Goal: Task Accomplishment & Management: Manage account settings

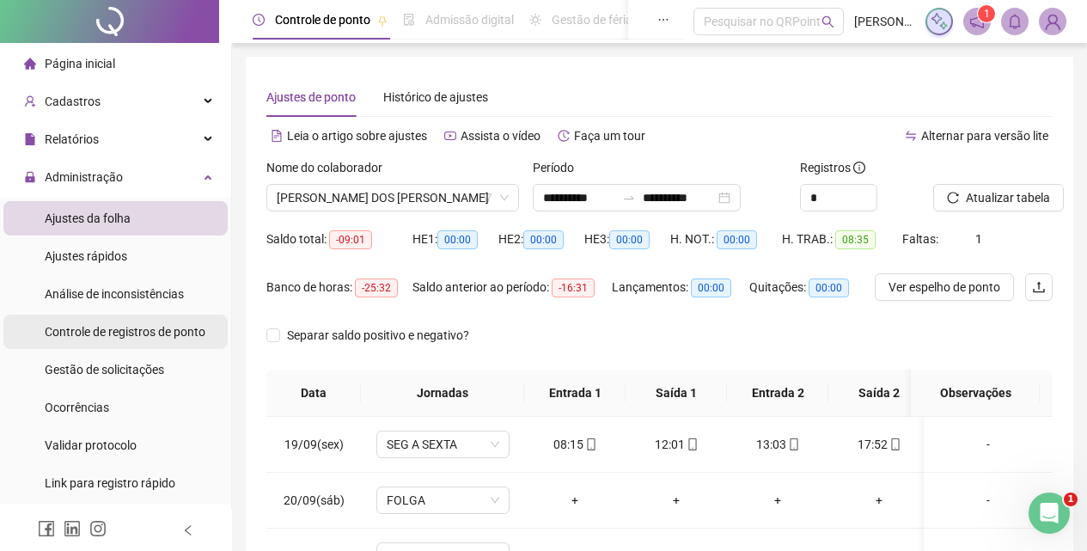
scroll to position [25, 0]
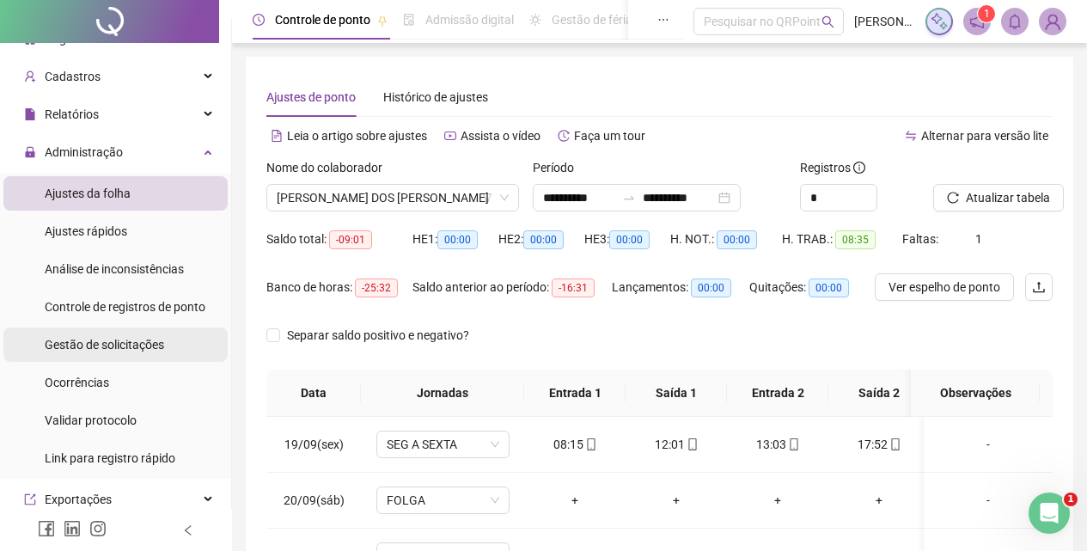
click at [92, 340] on span "Gestão de solicitações" at bounding box center [104, 345] width 119 height 14
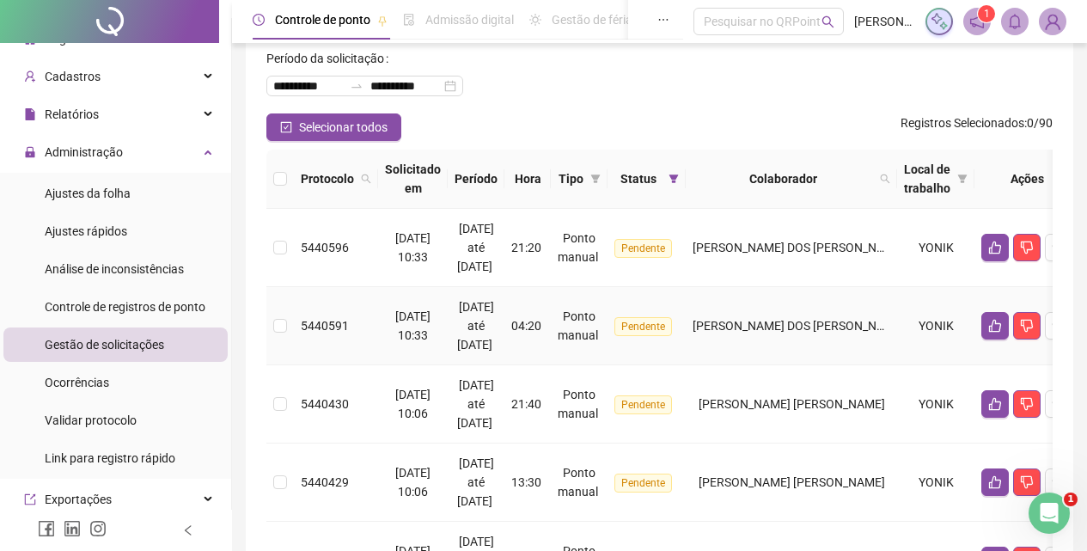
scroll to position [172, 0]
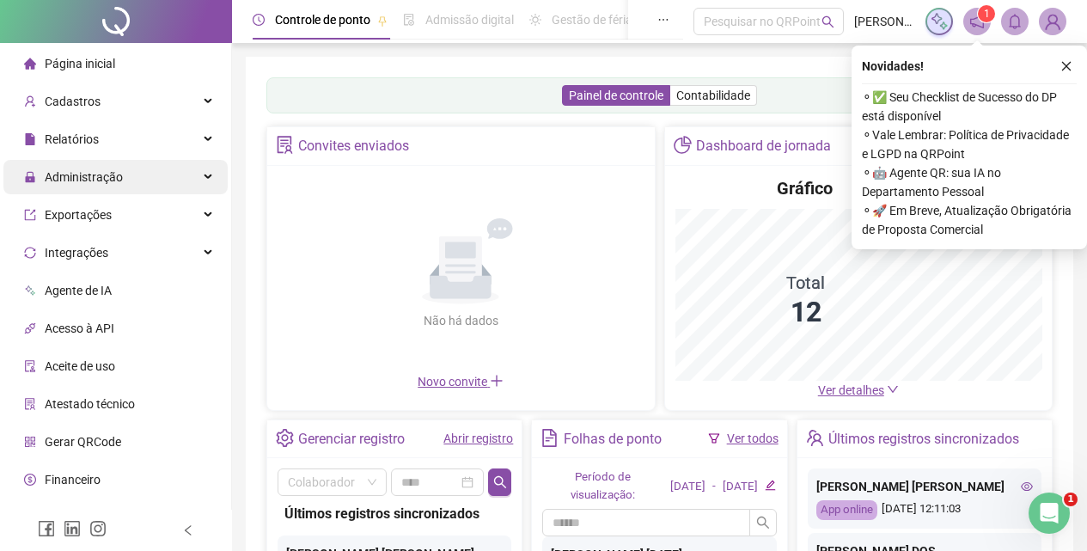
click at [86, 178] on span "Administração" at bounding box center [84, 177] width 78 height 14
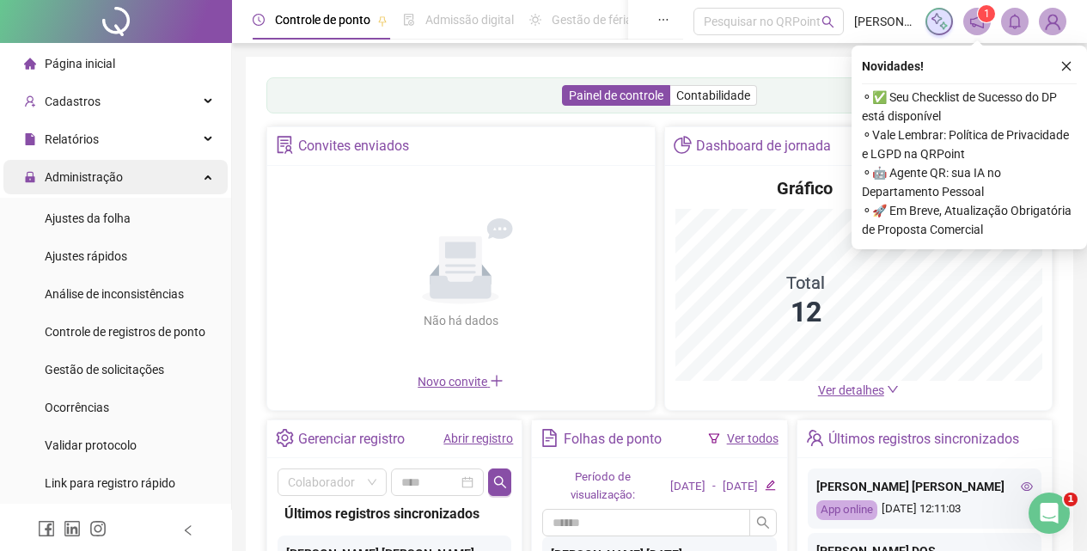
click at [86, 177] on span "Administração" at bounding box center [84, 177] width 78 height 14
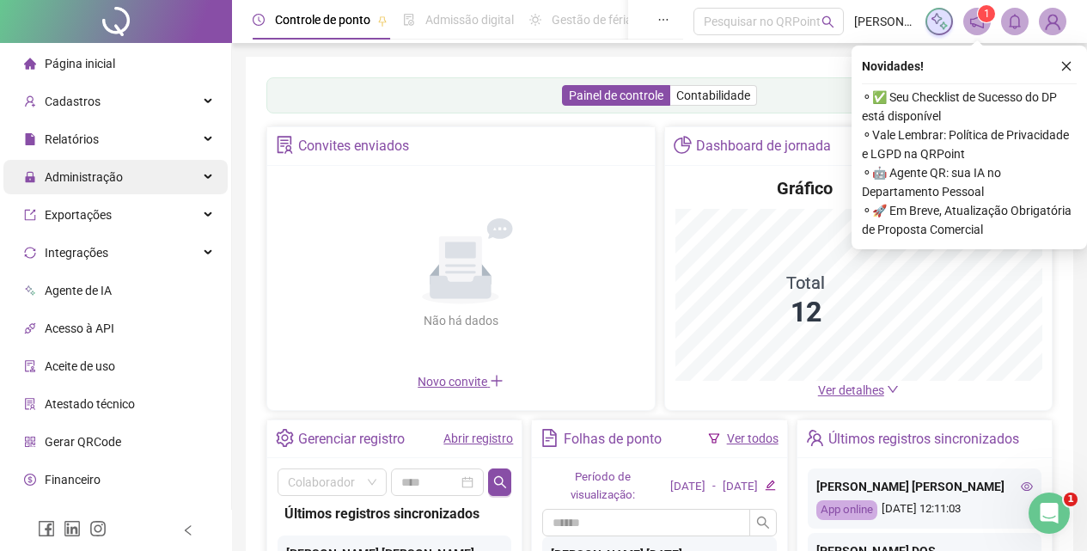
click at [86, 177] on span "Administração" at bounding box center [84, 177] width 78 height 14
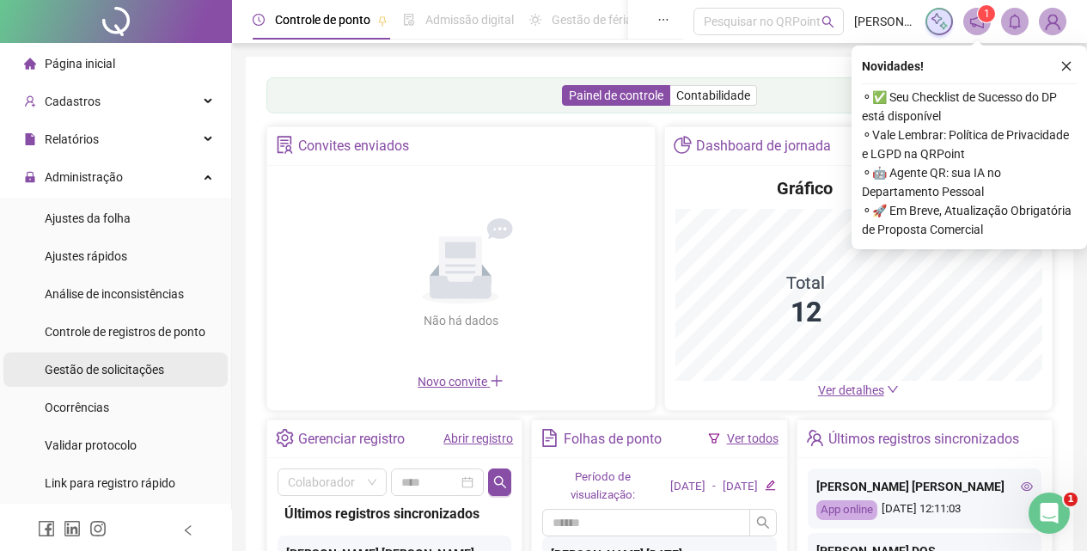
click at [132, 366] on span "Gestão de solicitações" at bounding box center [104, 370] width 119 height 14
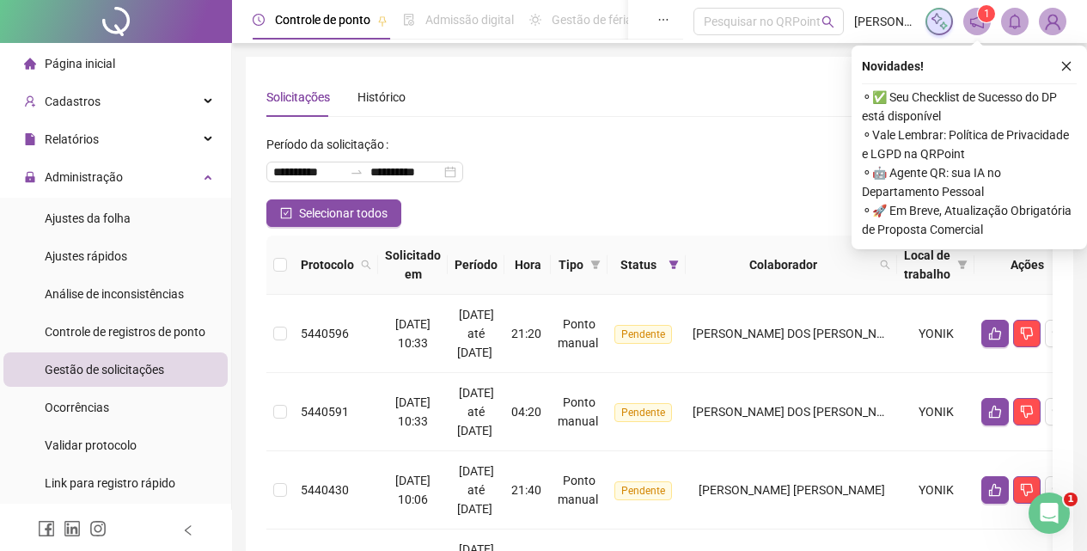
scroll to position [6, 0]
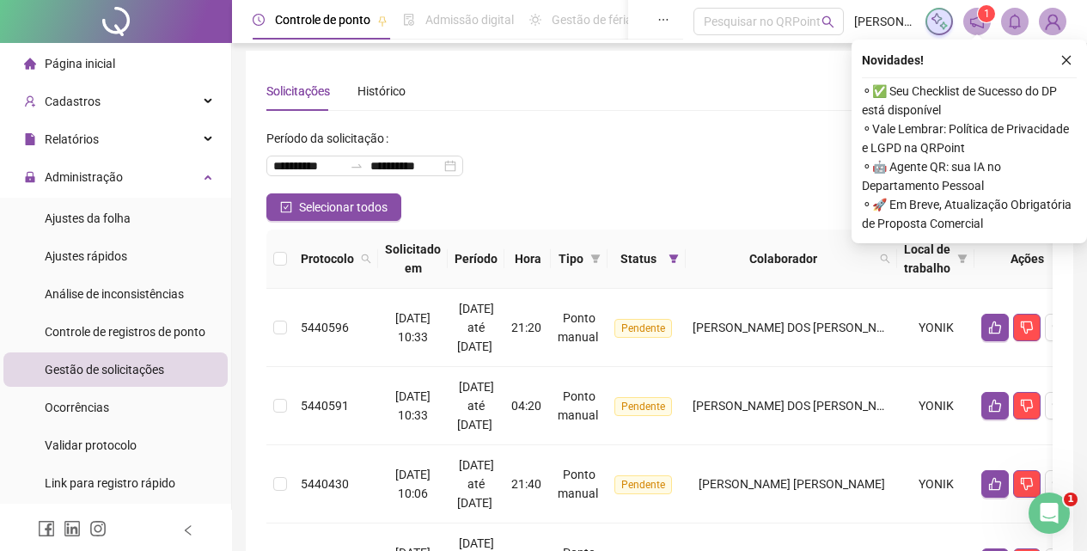
click at [1065, 64] on icon "close" at bounding box center [1067, 60] width 12 height 12
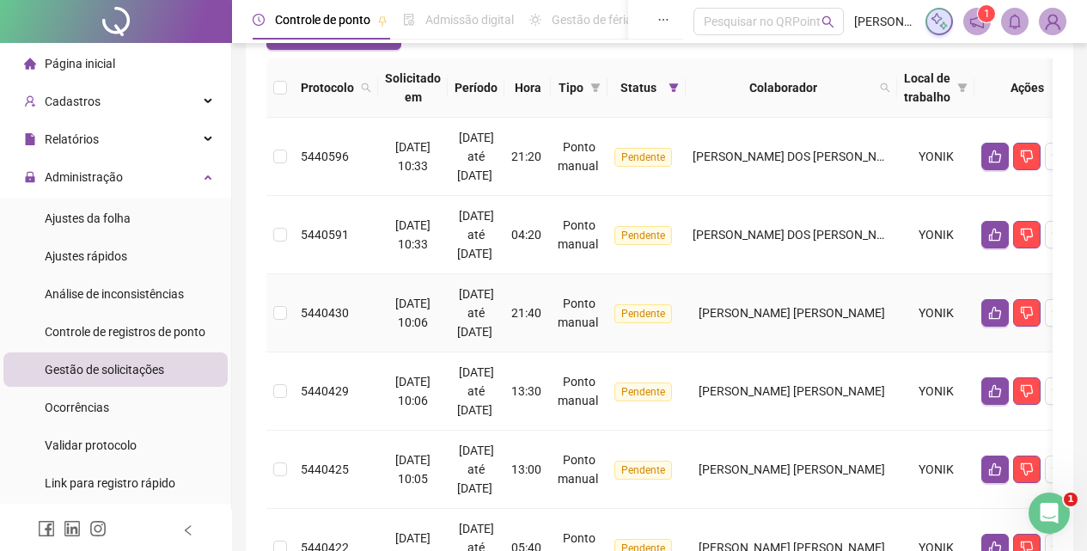
scroll to position [178, 0]
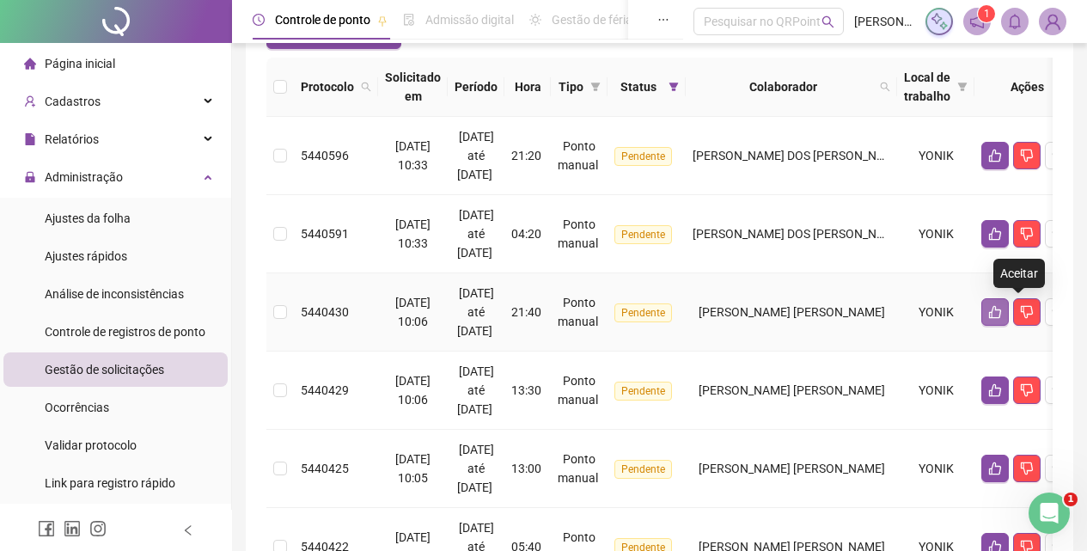
click at [1001, 309] on icon "like" at bounding box center [995, 312] width 12 height 13
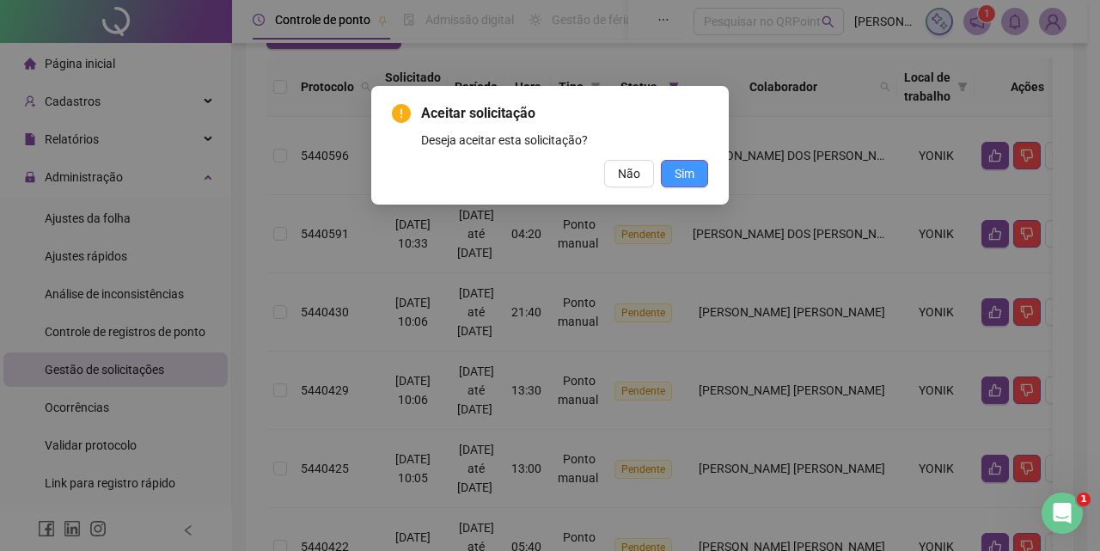
click at [683, 169] on span "Sim" at bounding box center [685, 173] width 20 height 19
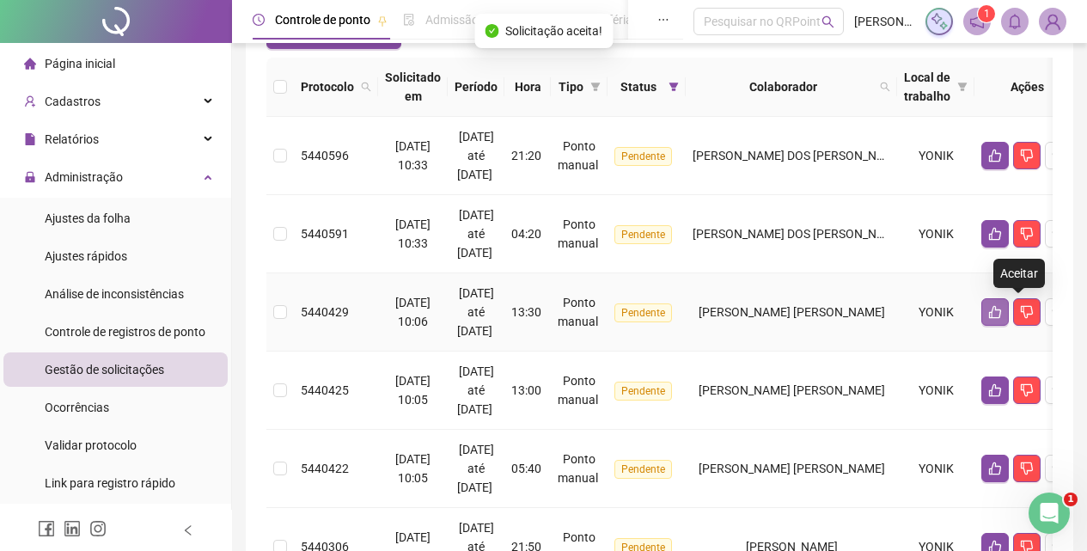
click at [1002, 311] on icon "like" at bounding box center [995, 312] width 14 height 14
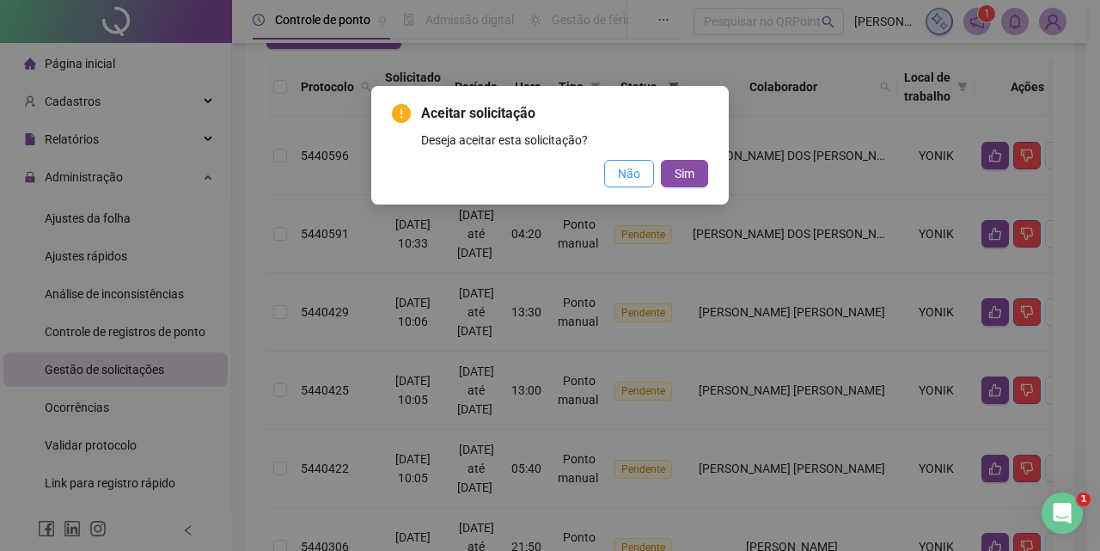
click at [620, 183] on button "Não" at bounding box center [629, 174] width 50 height 28
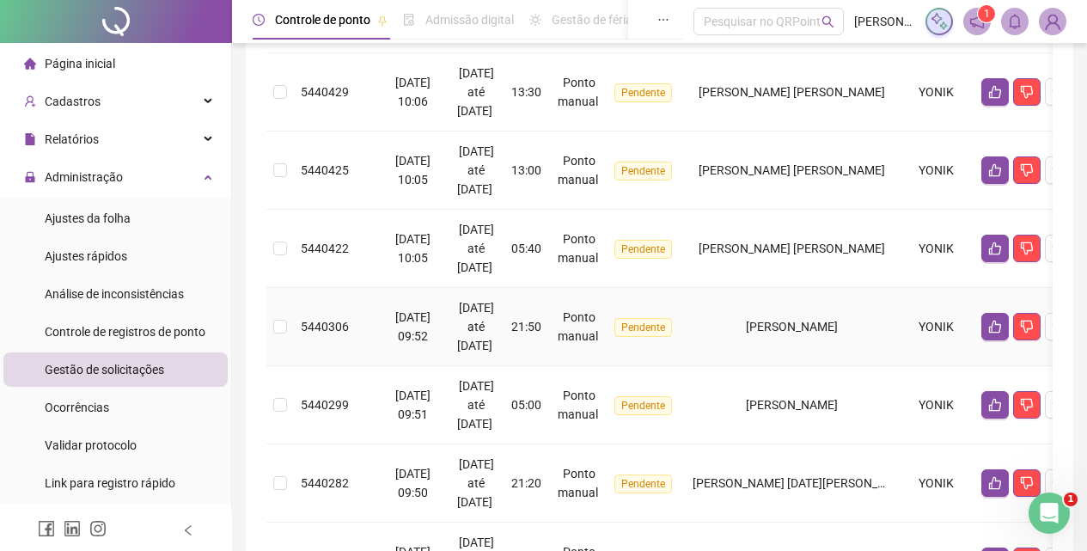
scroll to position [436, 0]
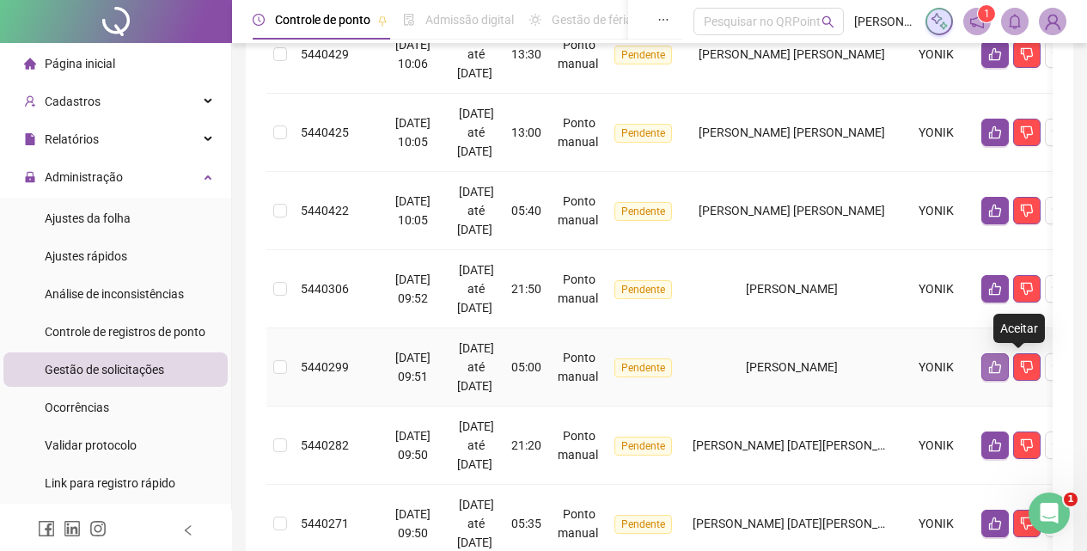
click at [1002, 370] on icon "like" at bounding box center [995, 367] width 14 height 14
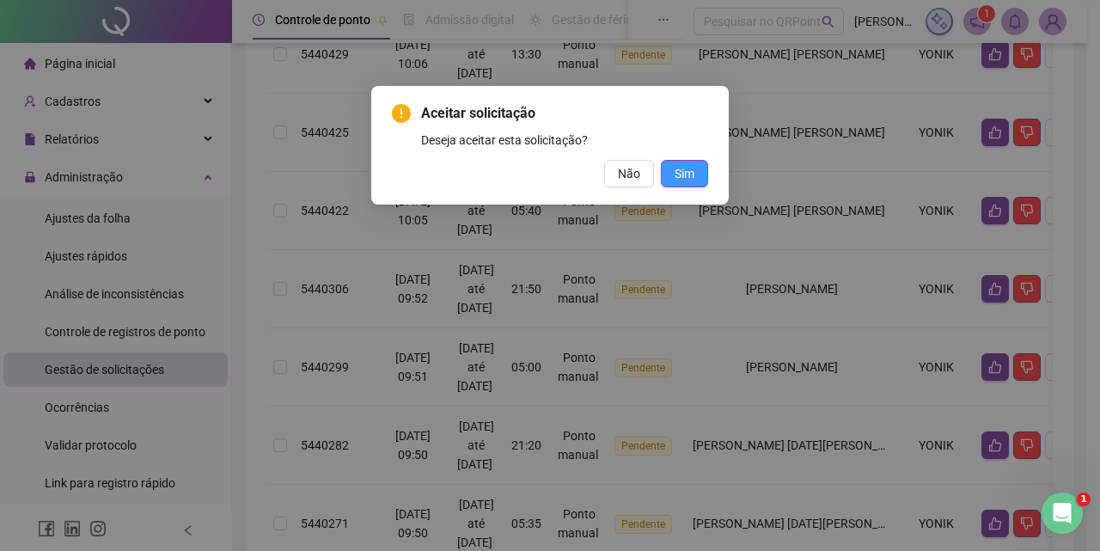
click at [695, 175] on button "Sim" at bounding box center [684, 174] width 47 height 28
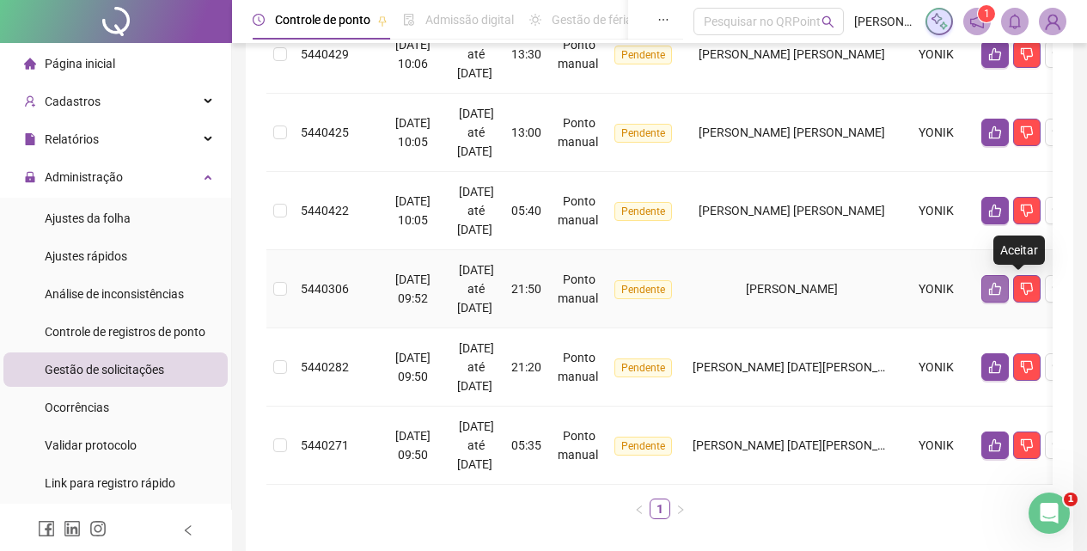
click at [1009, 292] on button "button" at bounding box center [996, 289] width 28 height 28
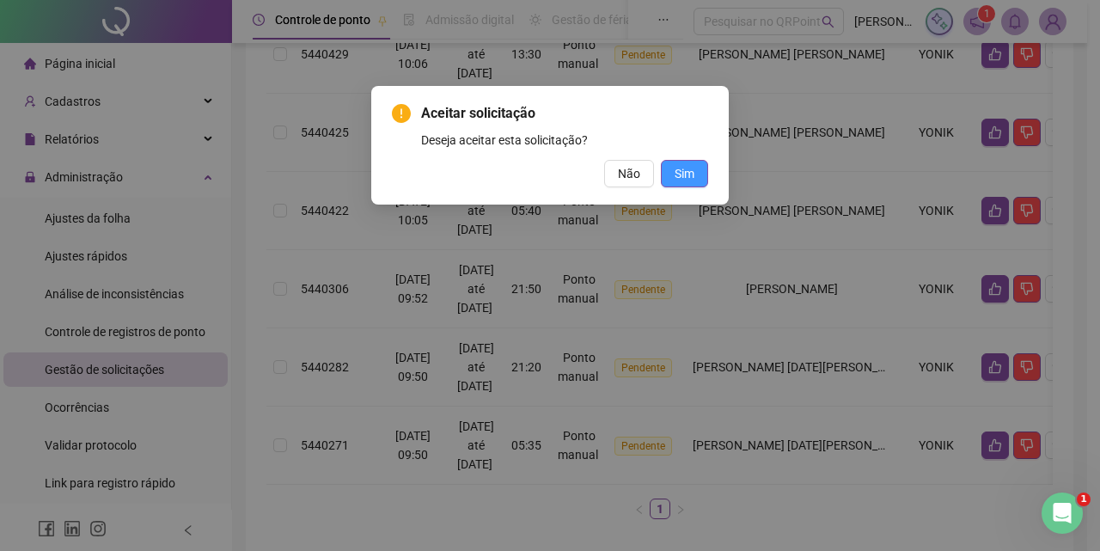
click at [705, 167] on button "Sim" at bounding box center [684, 174] width 47 height 28
click at [687, 171] on span "Sim" at bounding box center [685, 173] width 20 height 19
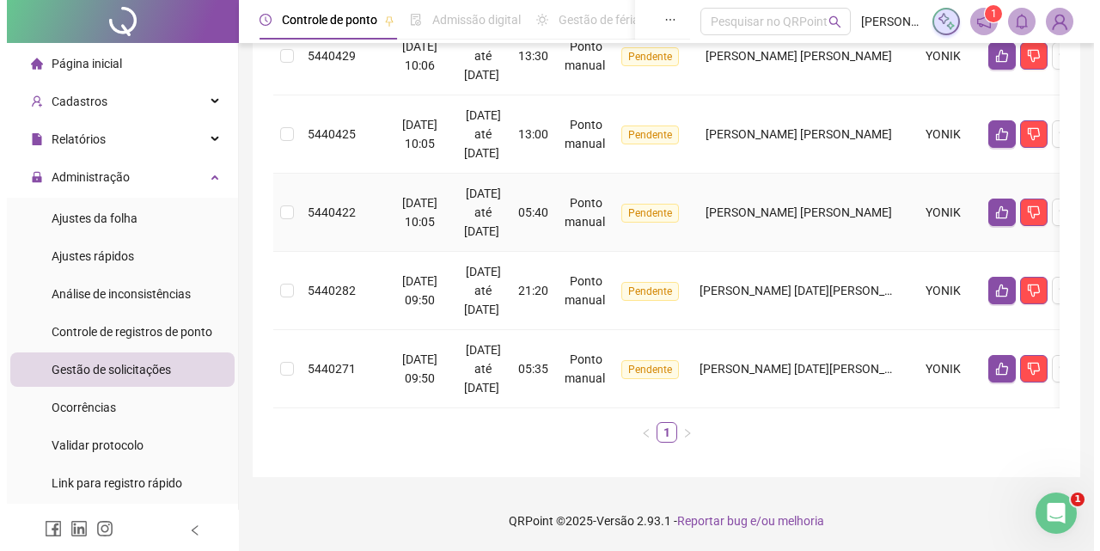
scroll to position [447, 0]
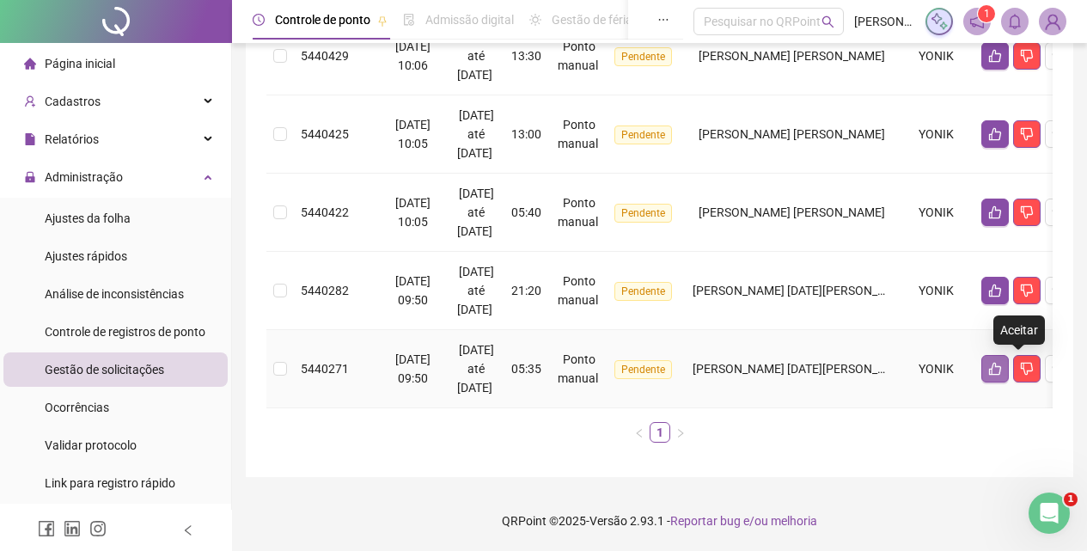
click at [1002, 362] on icon "like" at bounding box center [995, 369] width 14 height 14
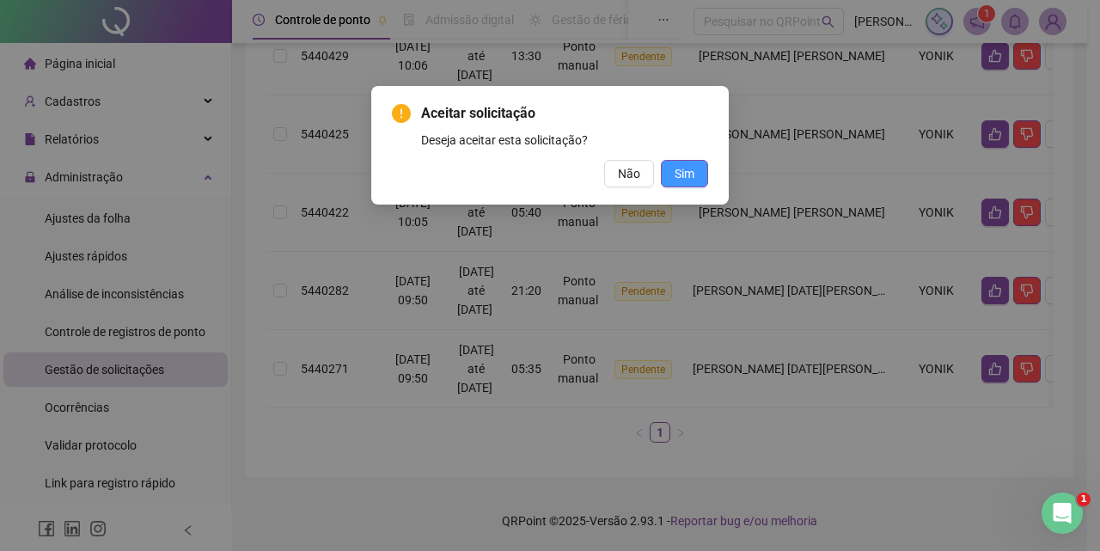
click at [682, 176] on span "Sim" at bounding box center [685, 173] width 20 height 19
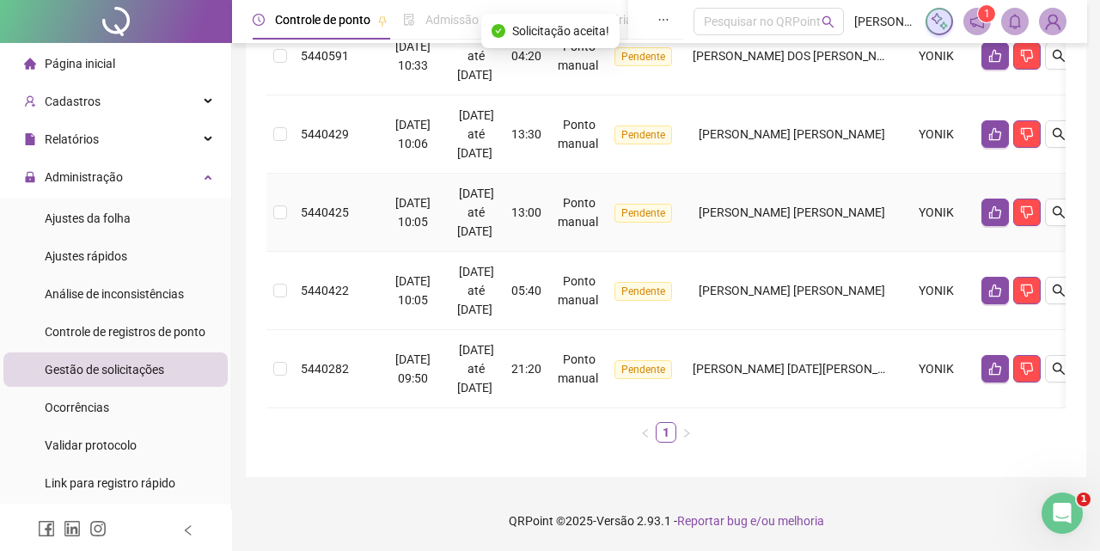
scroll to position [369, 0]
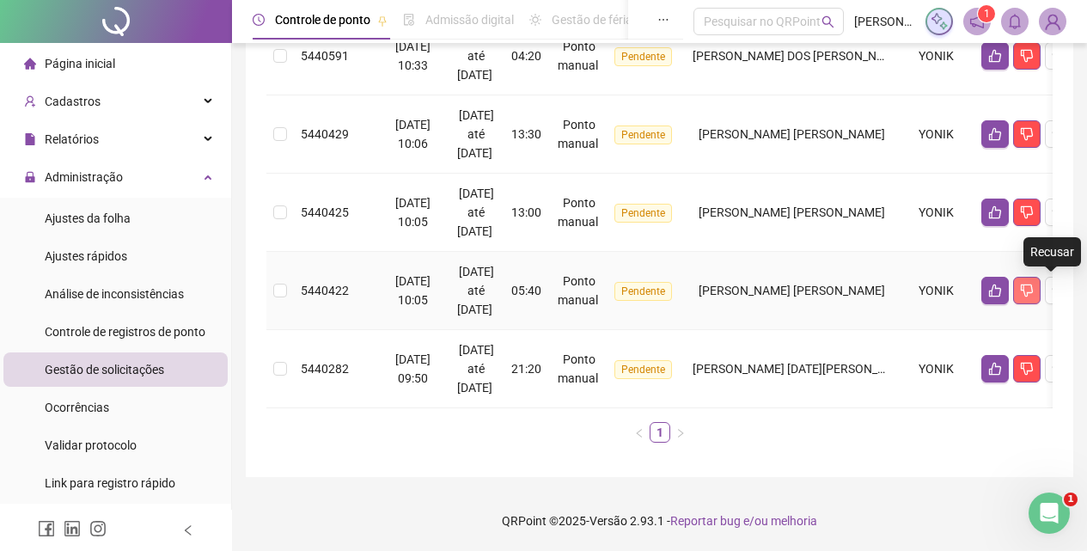
click at [1033, 284] on icon "dislike" at bounding box center [1027, 290] width 12 height 13
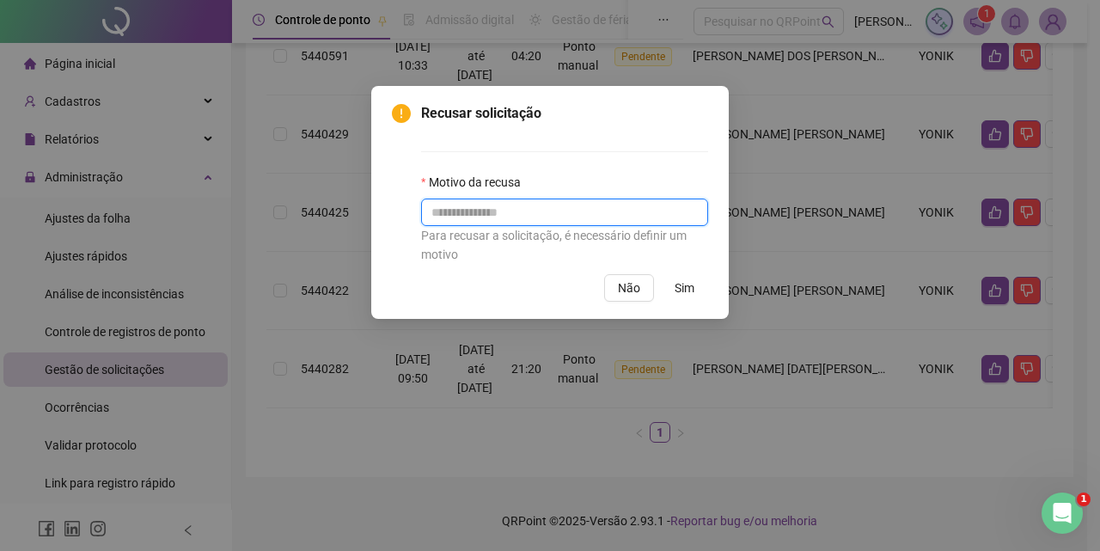
click at [583, 217] on input "text" at bounding box center [564, 213] width 287 height 28
type input "**********"
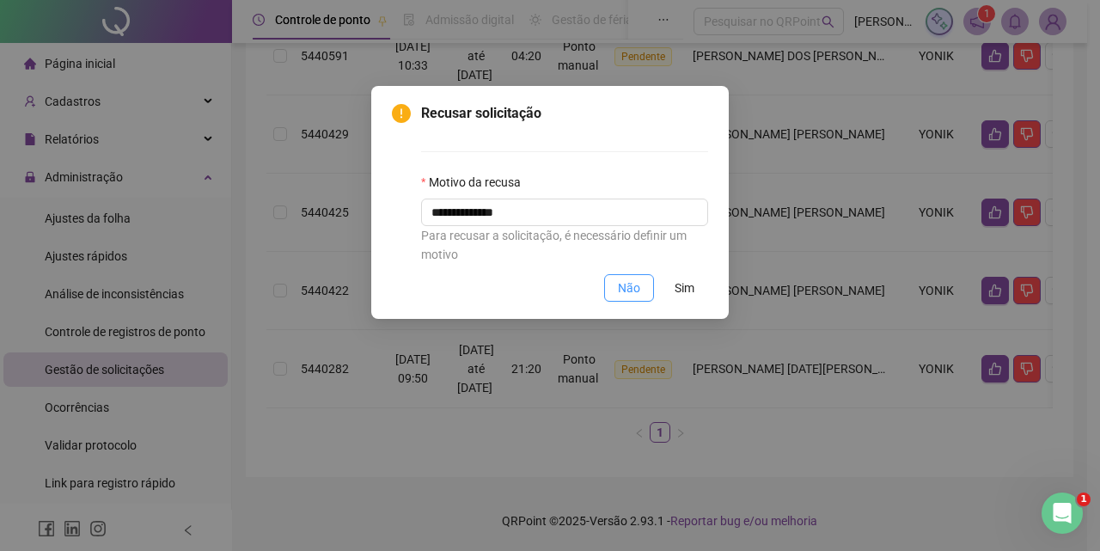
click at [622, 295] on span "Não" at bounding box center [629, 287] width 22 height 19
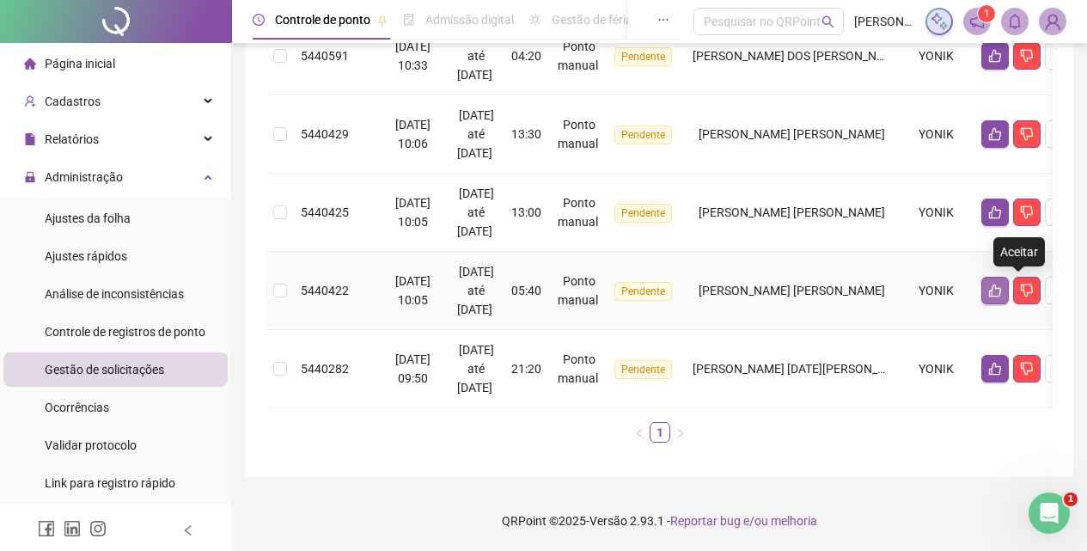
click at [1009, 277] on button "button" at bounding box center [996, 291] width 28 height 28
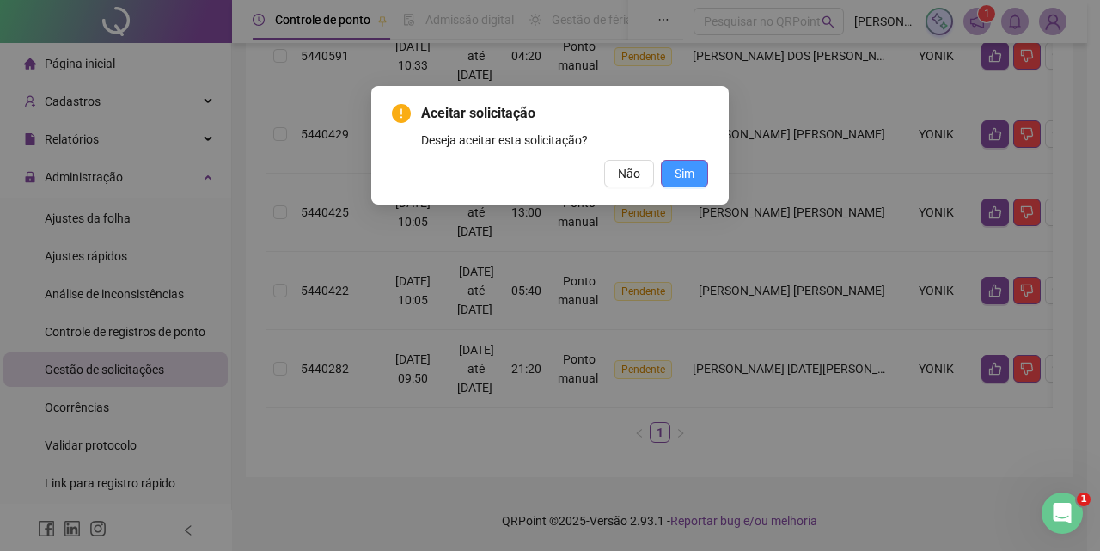
click at [689, 169] on span "Sim" at bounding box center [685, 173] width 20 height 19
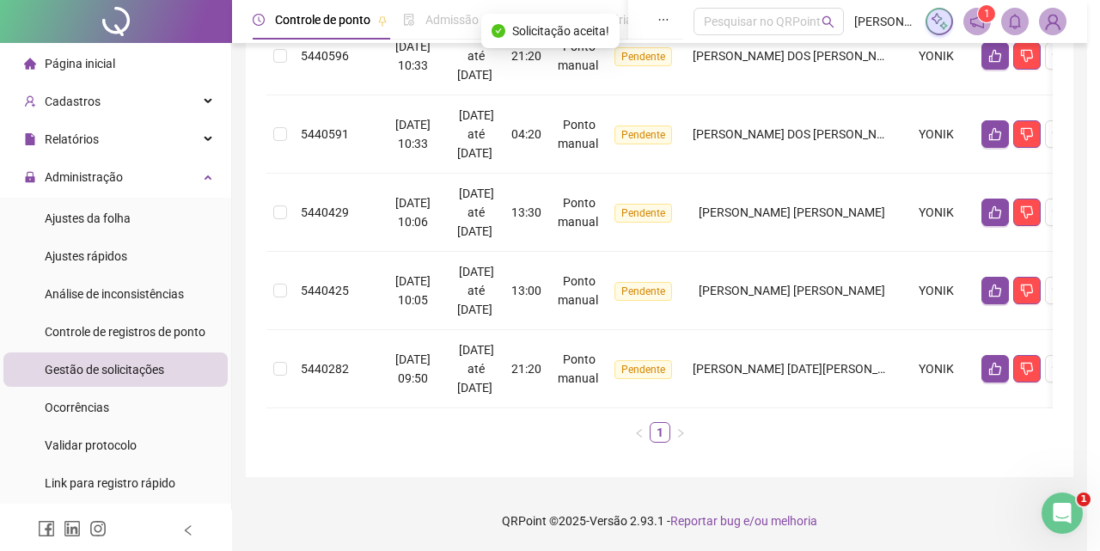
scroll to position [291, 0]
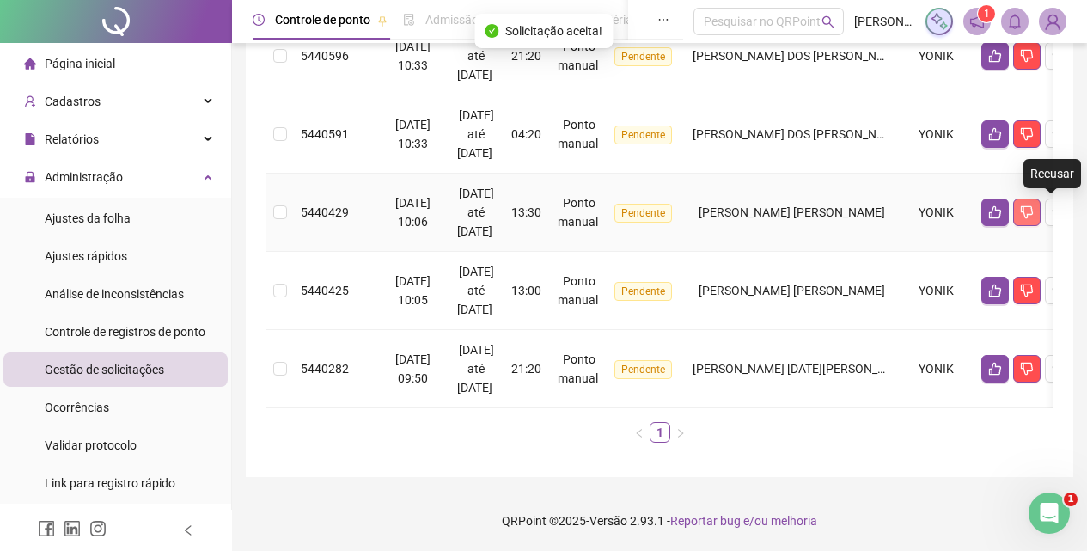
click at [1033, 206] on icon "dislike" at bounding box center [1027, 212] width 12 height 13
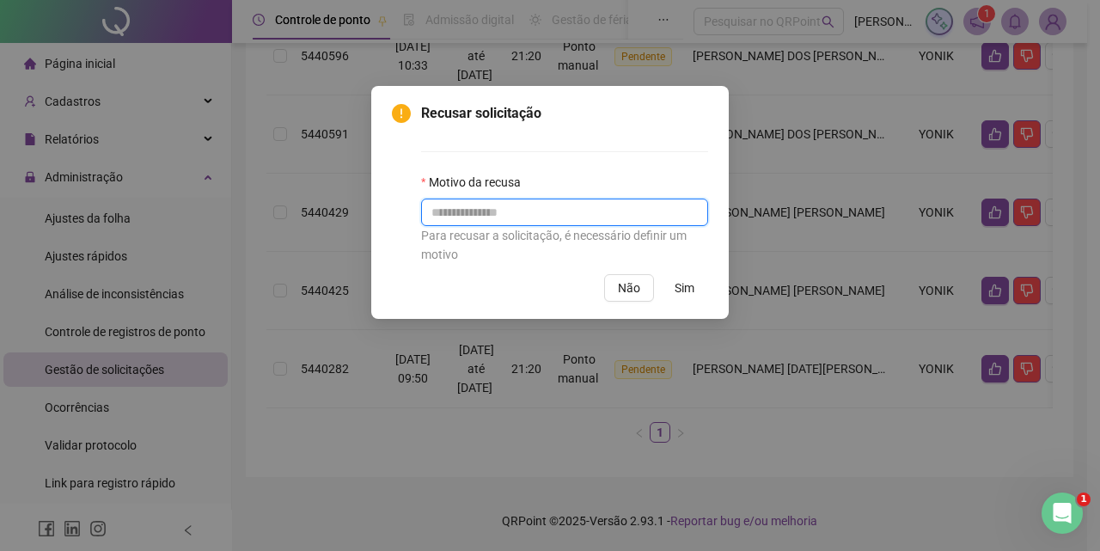
click at [555, 210] on input "text" at bounding box center [564, 213] width 287 height 28
type input "*"
paste input "**********"
drag, startPoint x: 535, startPoint y: 220, endPoint x: 399, endPoint y: 211, distance: 136.1
click at [399, 211] on div "**********" at bounding box center [550, 183] width 316 height 161
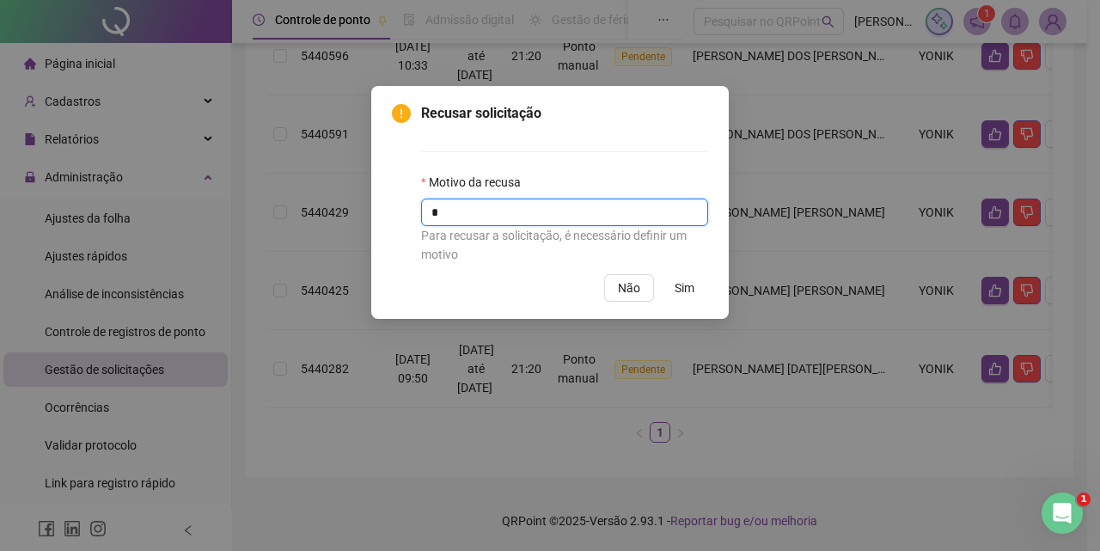
type input "*"
click at [679, 287] on span "Sim" at bounding box center [685, 287] width 20 height 19
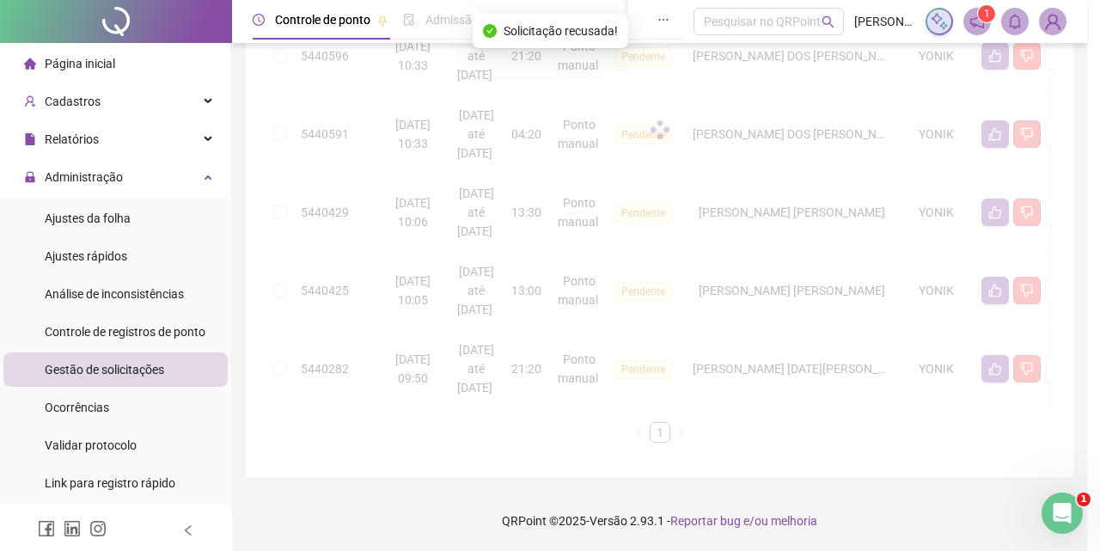
scroll to position [212, 0]
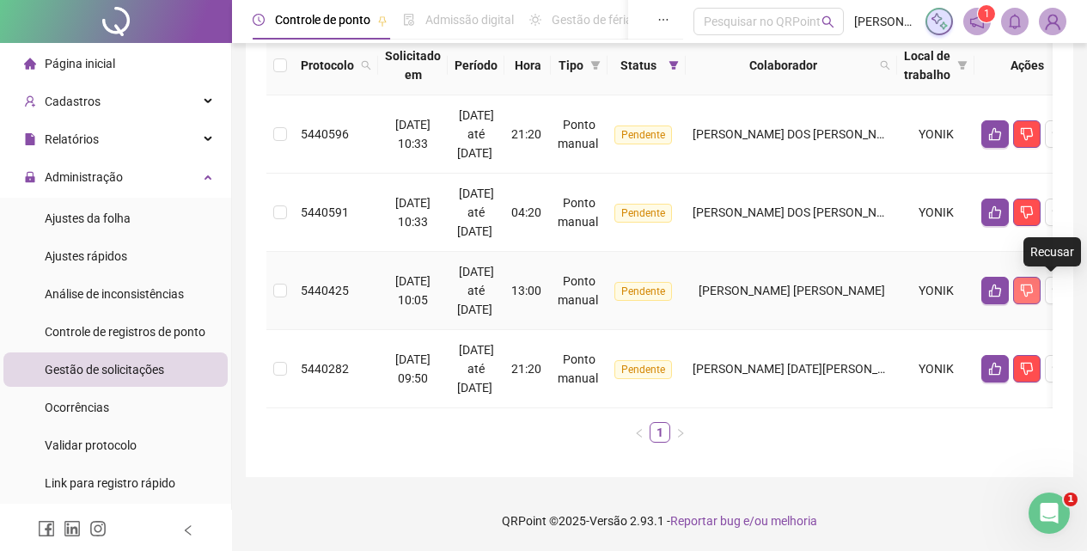
click at [1034, 284] on icon "dislike" at bounding box center [1027, 291] width 14 height 14
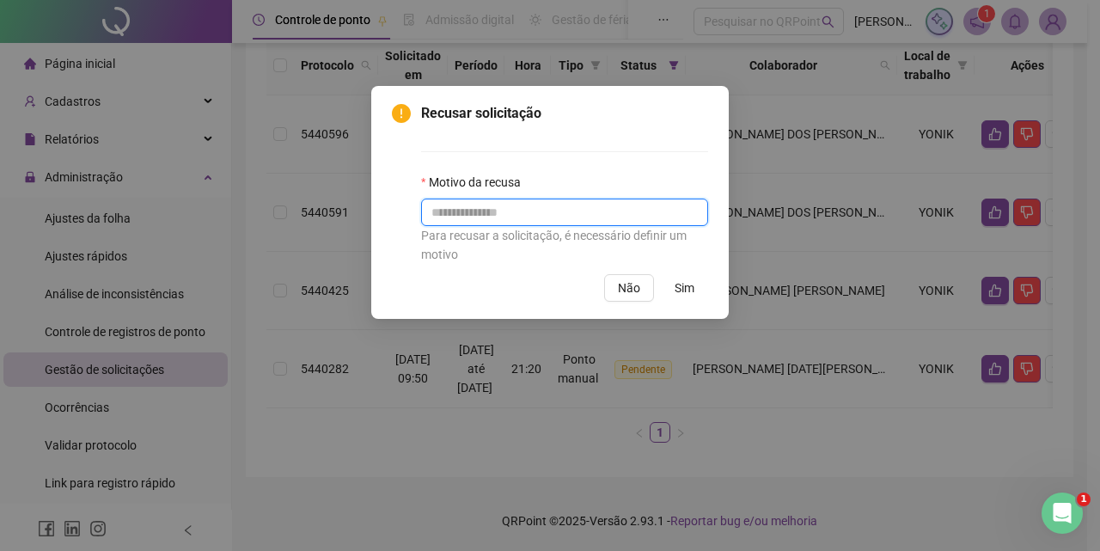
click at [563, 218] on input "text" at bounding box center [564, 213] width 287 height 28
type input "*"
click at [694, 288] on button "Sim" at bounding box center [684, 288] width 47 height 28
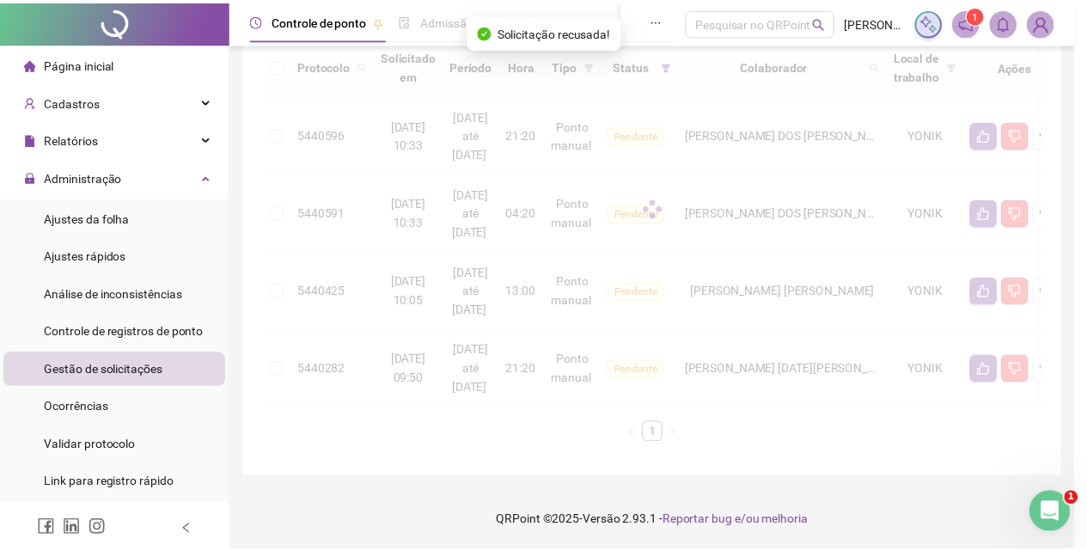
scroll to position [134, 0]
